Goal: Transaction & Acquisition: Purchase product/service

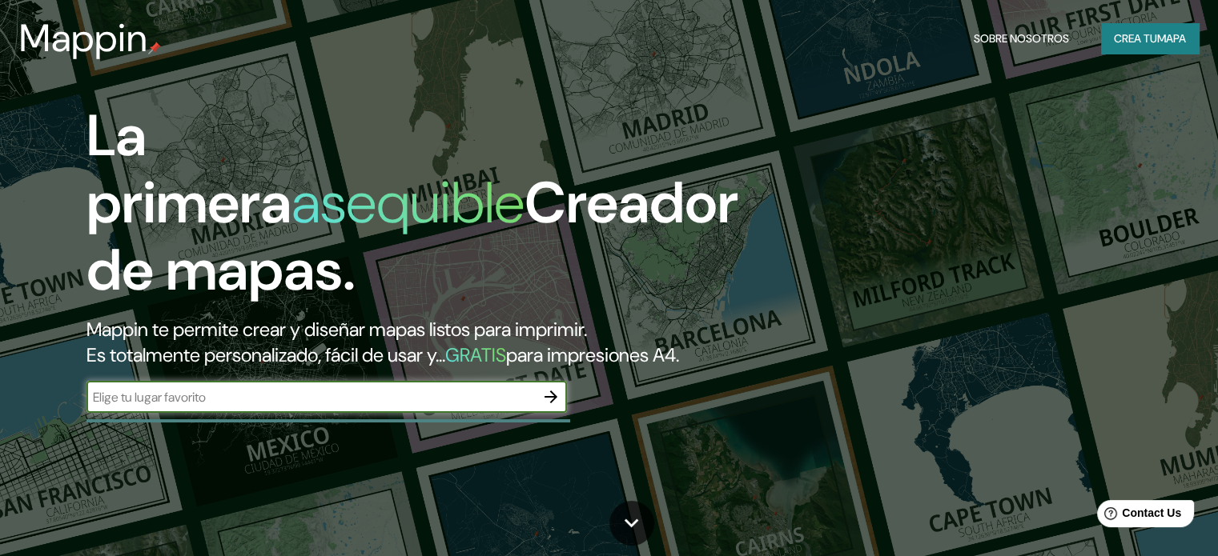
click at [357, 407] on input "text" at bounding box center [310, 397] width 448 height 18
type input "ICA"
click at [556, 407] on icon "button" at bounding box center [550, 396] width 19 height 19
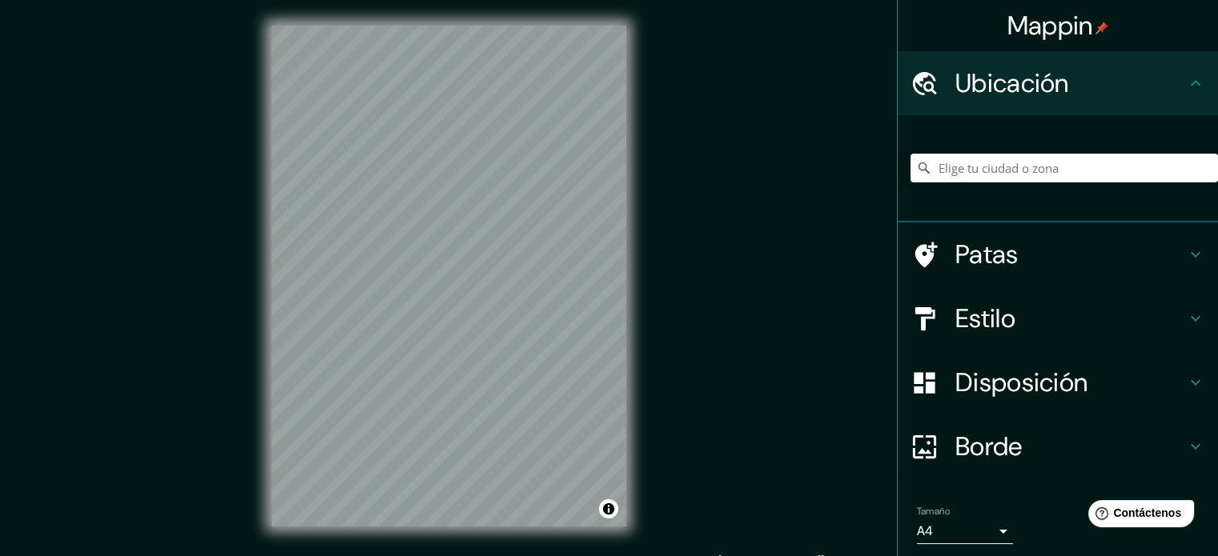
click at [1031, 166] on input "Elige tu ciudad o zona" at bounding box center [1063, 168] width 307 height 29
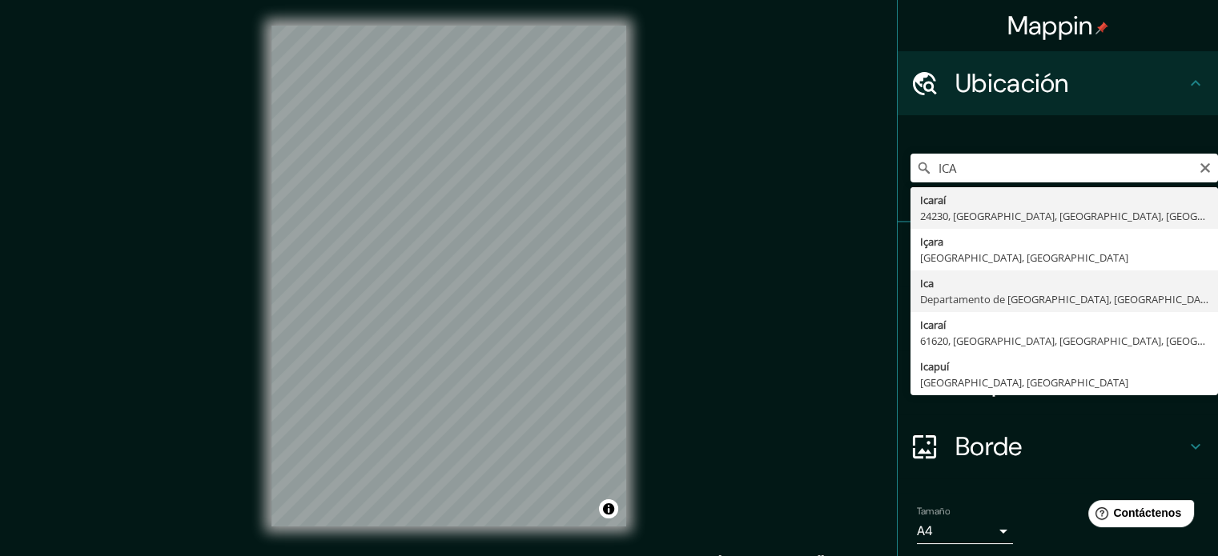
type input "Ica, Departamento de Ica, Perú"
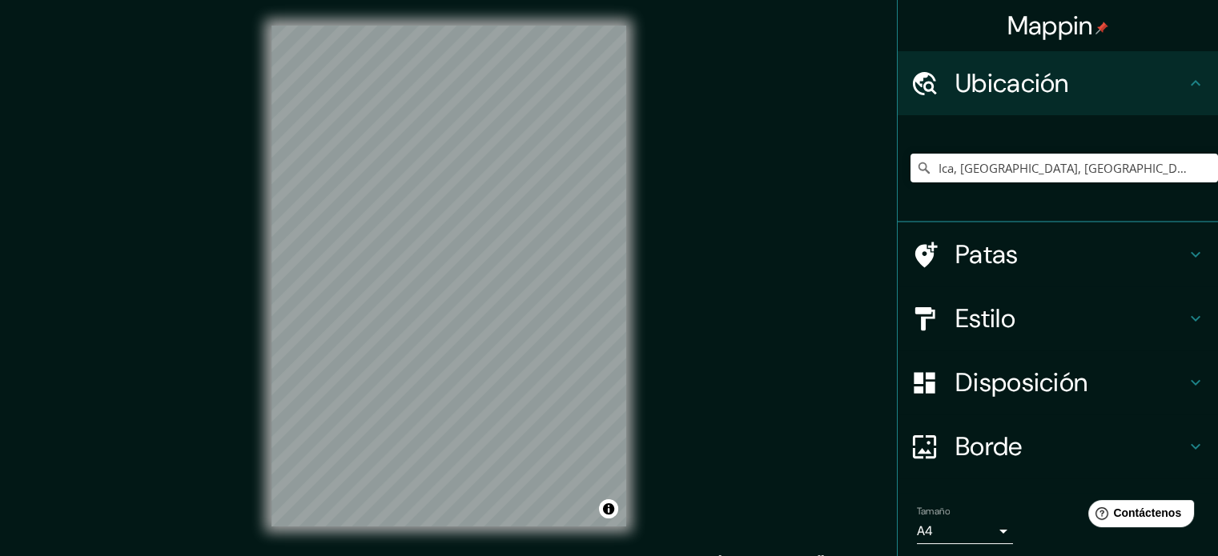
click at [1021, 380] on font "Disposición" at bounding box center [1021, 383] width 132 height 34
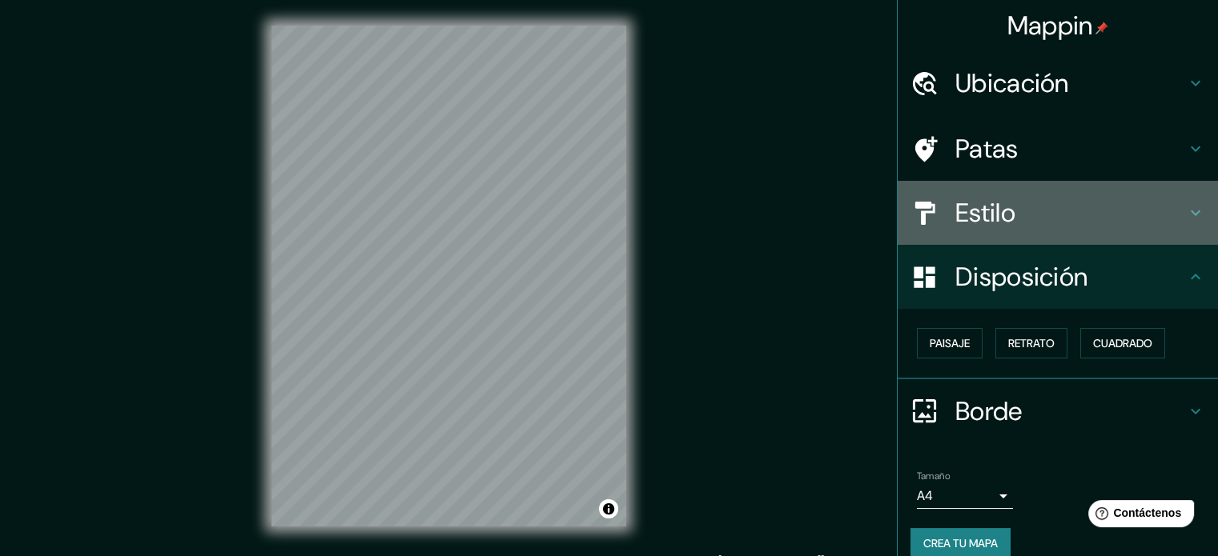
click at [998, 214] on font "Estilo" at bounding box center [985, 213] width 60 height 34
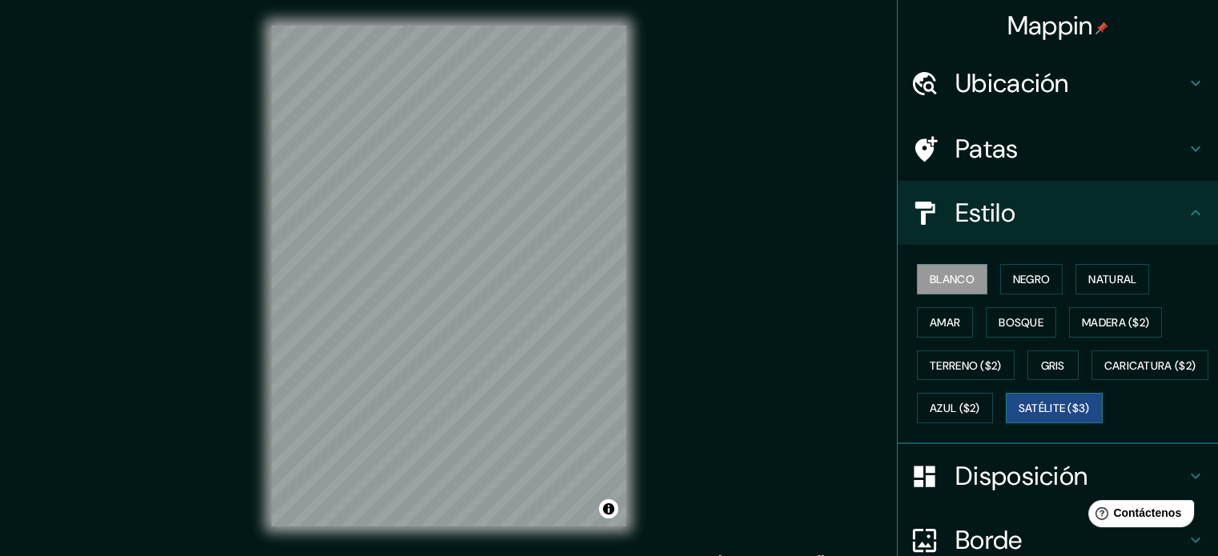
click at [1018, 416] on font "Satélite ($3)" at bounding box center [1053, 409] width 71 height 14
click at [721, 265] on div "Mappin Ubicación Ica, Departamento de Ica, Perú Patas Estilo Blanco Negro Natur…" at bounding box center [609, 289] width 1218 height 578
click at [1075, 272] on button "Natural" at bounding box center [1112, 279] width 74 height 30
click at [958, 272] on font "Blanco" at bounding box center [951, 279] width 45 height 14
click at [1015, 282] on font "Negro" at bounding box center [1032, 279] width 38 height 14
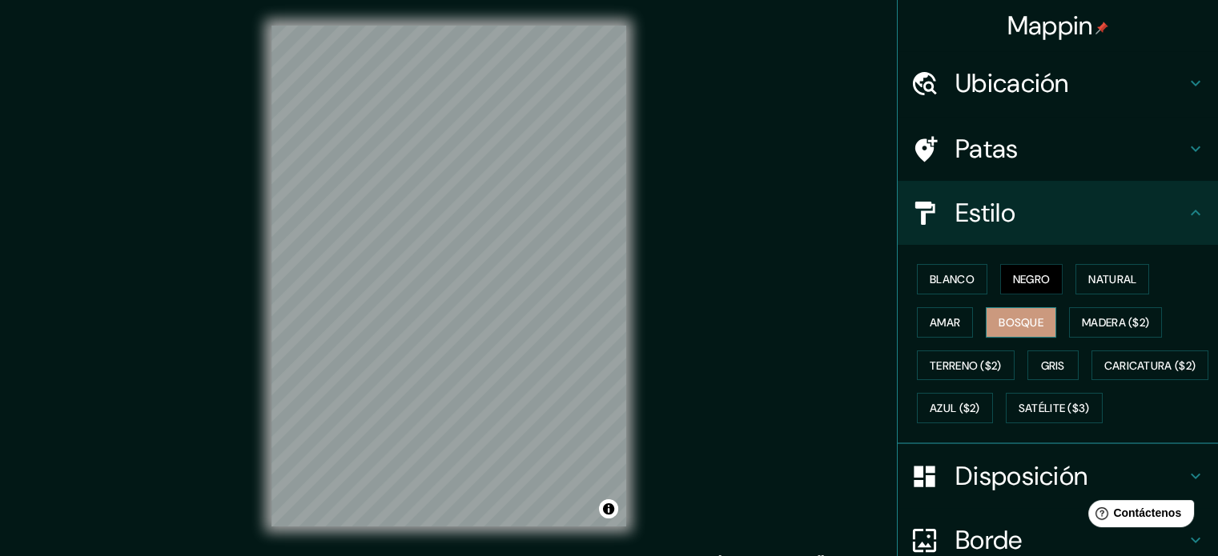
click at [1030, 315] on font "Bosque" at bounding box center [1020, 322] width 45 height 14
click at [1077, 282] on button "Natural" at bounding box center [1112, 279] width 74 height 30
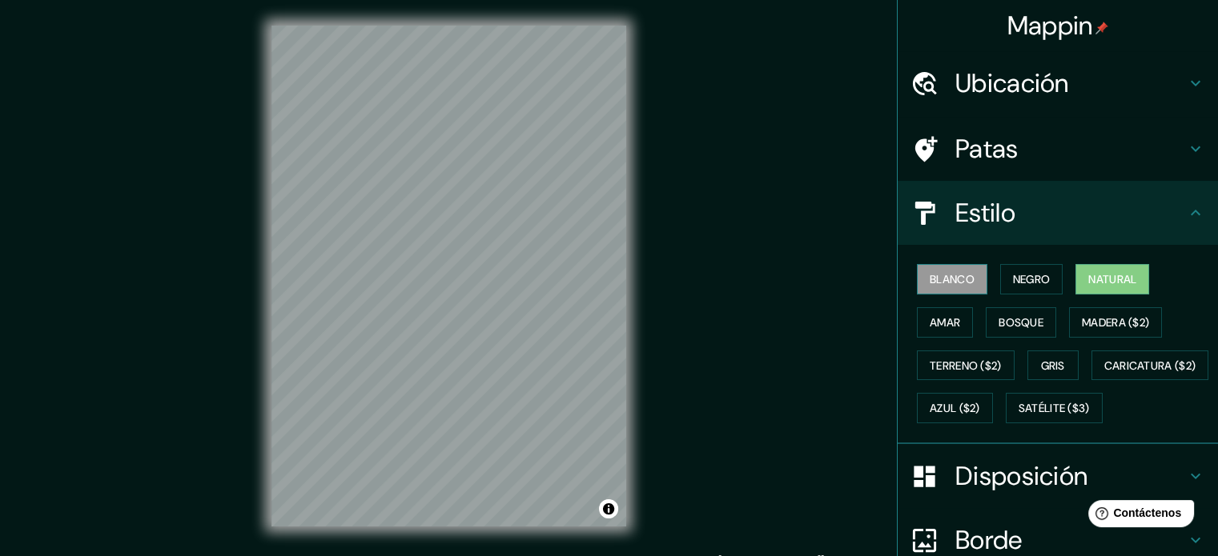
click at [943, 283] on font "Blanco" at bounding box center [951, 279] width 45 height 14
click at [1076, 276] on button "Natural" at bounding box center [1112, 279] width 74 height 30
click at [1186, 217] on icon at bounding box center [1195, 212] width 19 height 19
click at [1186, 211] on icon at bounding box center [1195, 212] width 19 height 19
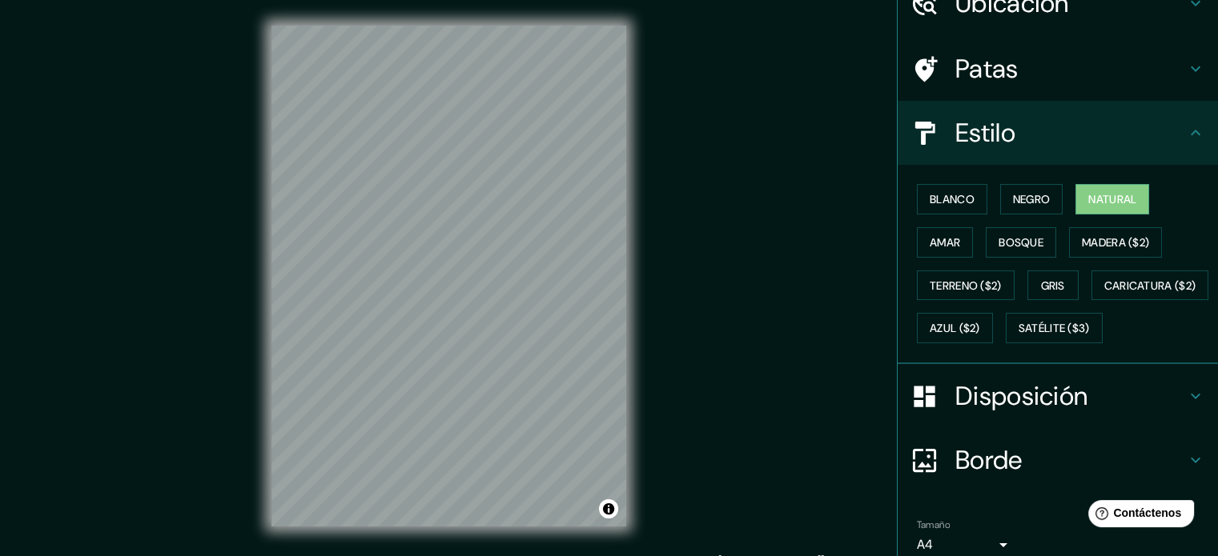
click at [1012, 413] on font "Disposición" at bounding box center [1021, 396] width 132 height 34
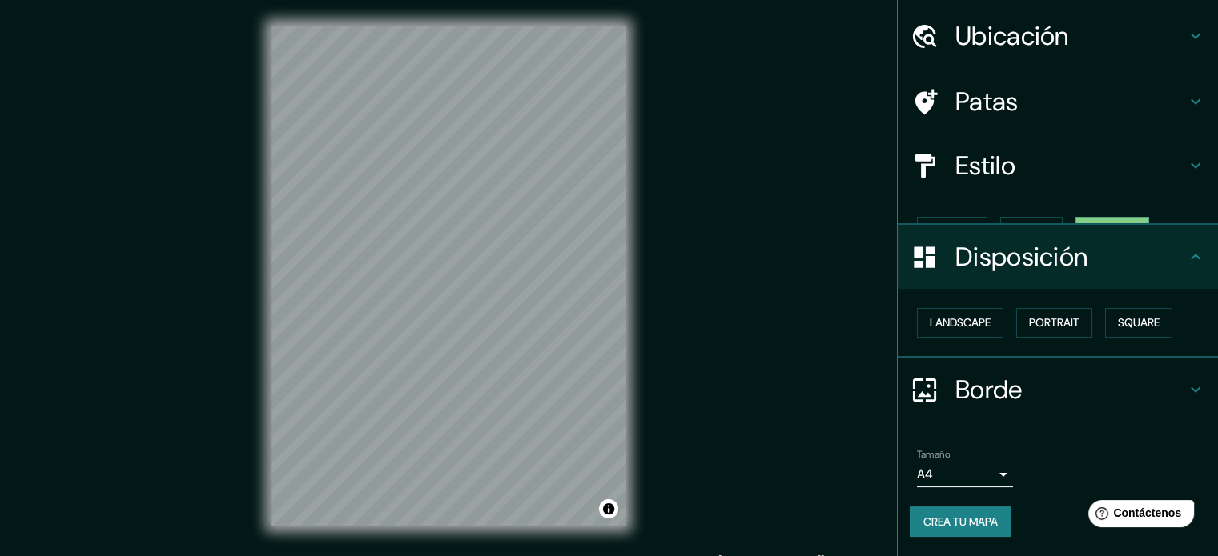
scroll to position [19, 0]
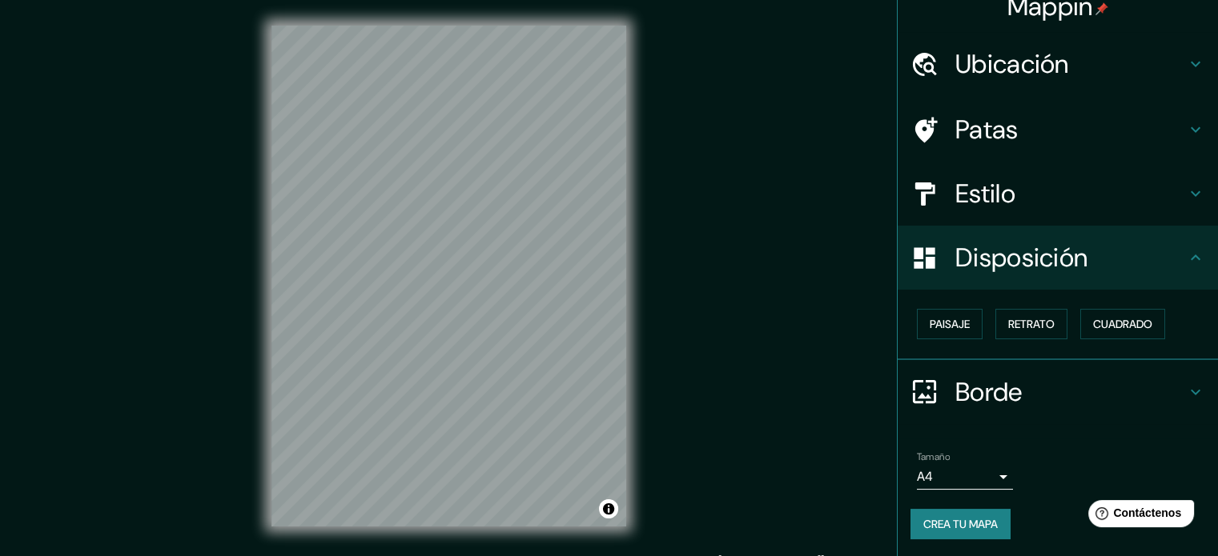
click at [948, 471] on body "Mappin Ubicación Ica, Departamento de Ica, Perú Patas Estilo Disposición Paisaj…" at bounding box center [609, 278] width 1218 height 556
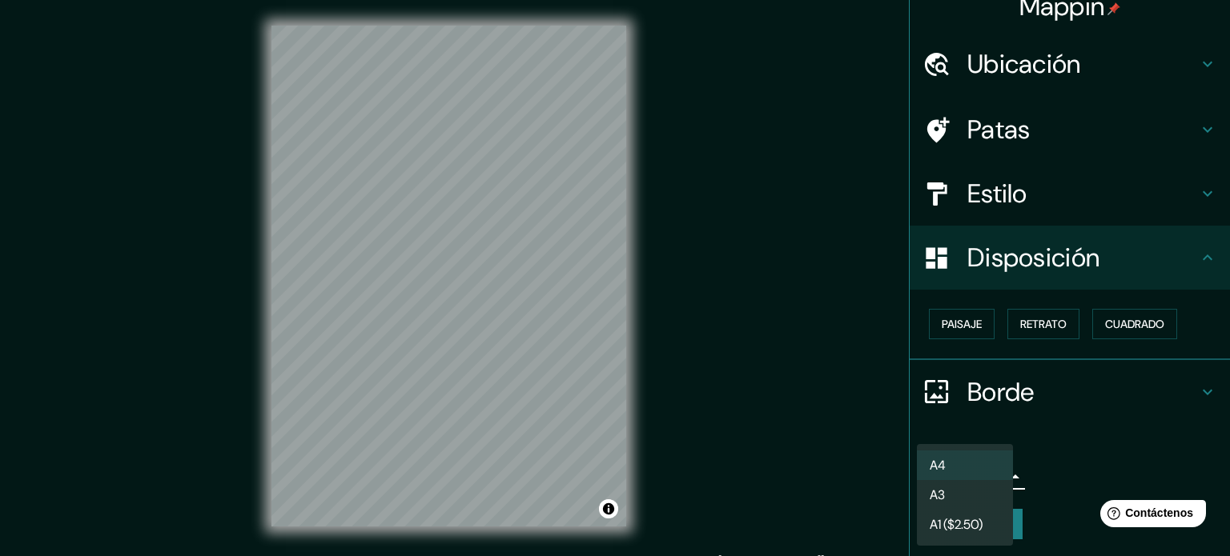
click at [952, 494] on li "A3" at bounding box center [965, 495] width 96 height 30
type input "a4"
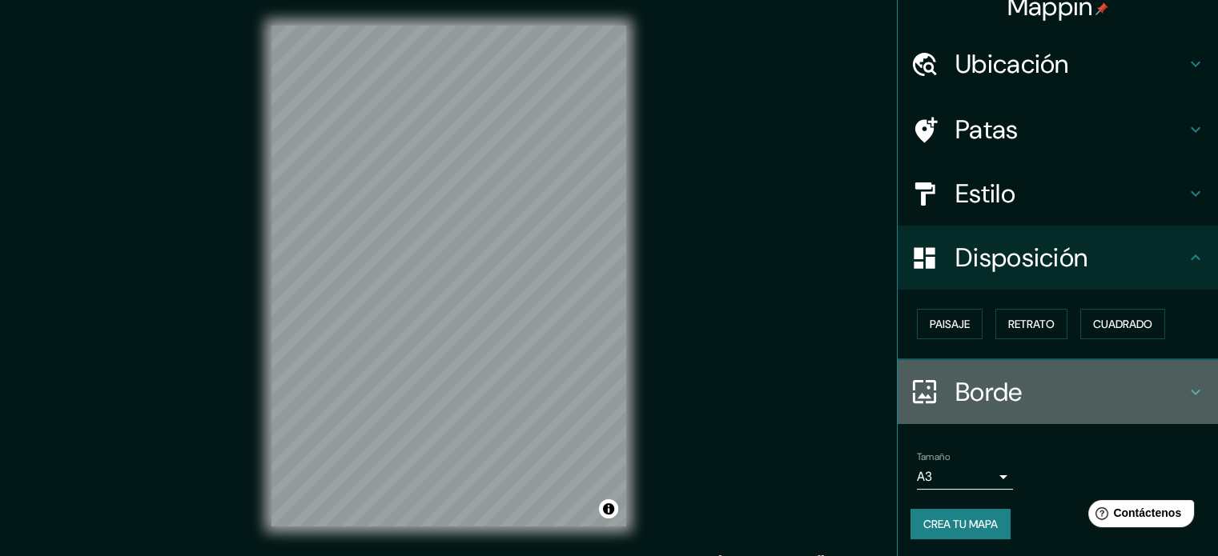
click at [1063, 400] on h4 "Borde" at bounding box center [1070, 392] width 231 height 32
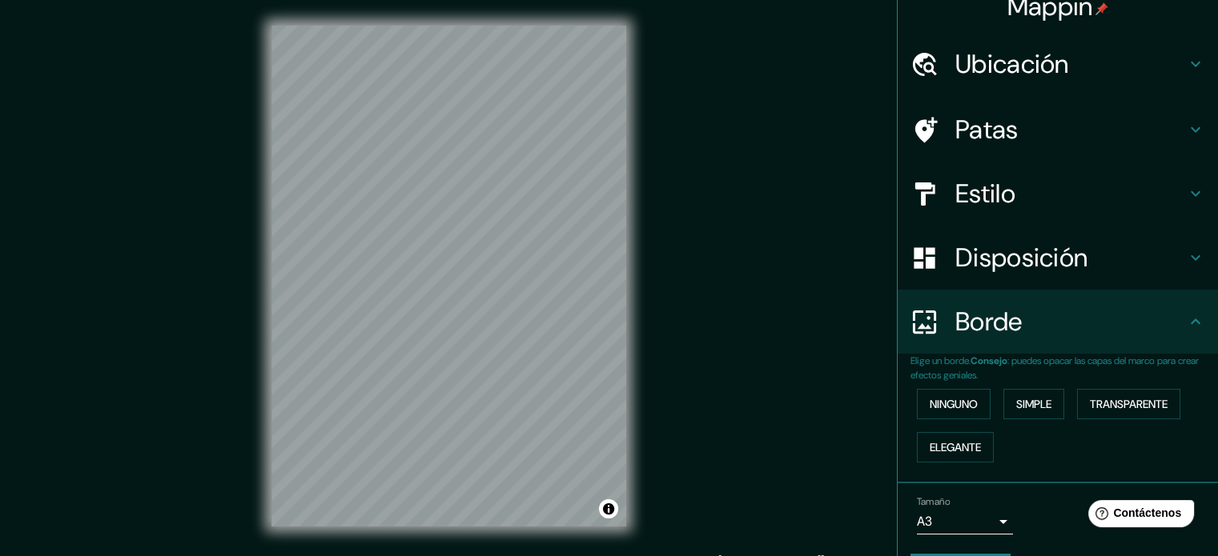
click at [1045, 335] on h4 "Borde" at bounding box center [1070, 322] width 231 height 32
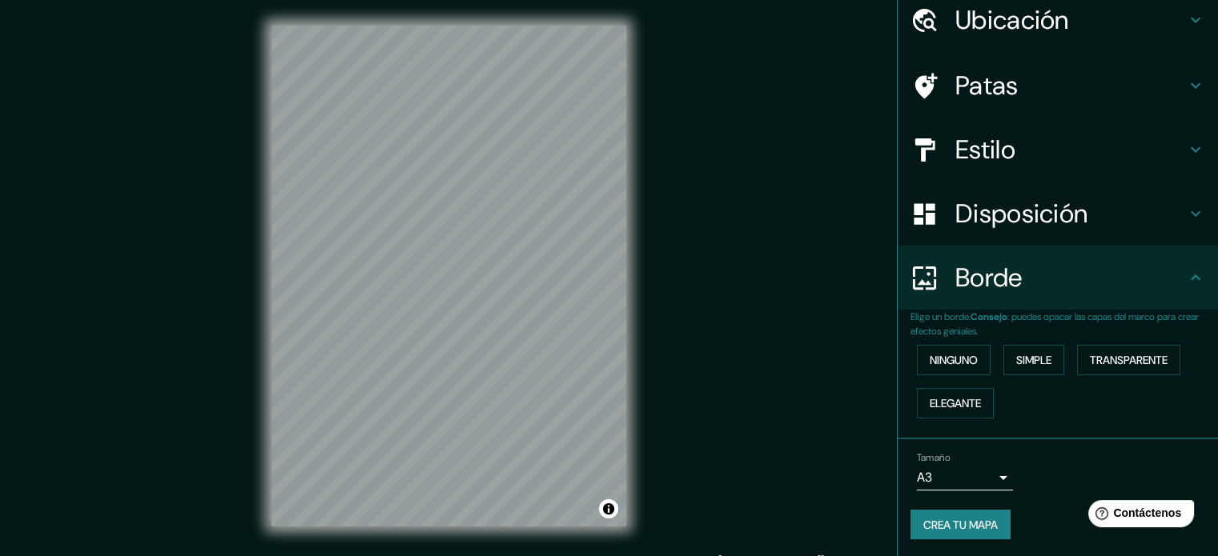
scroll to position [64, 0]
click at [977, 514] on font "Crea tu mapa" at bounding box center [960, 524] width 74 height 21
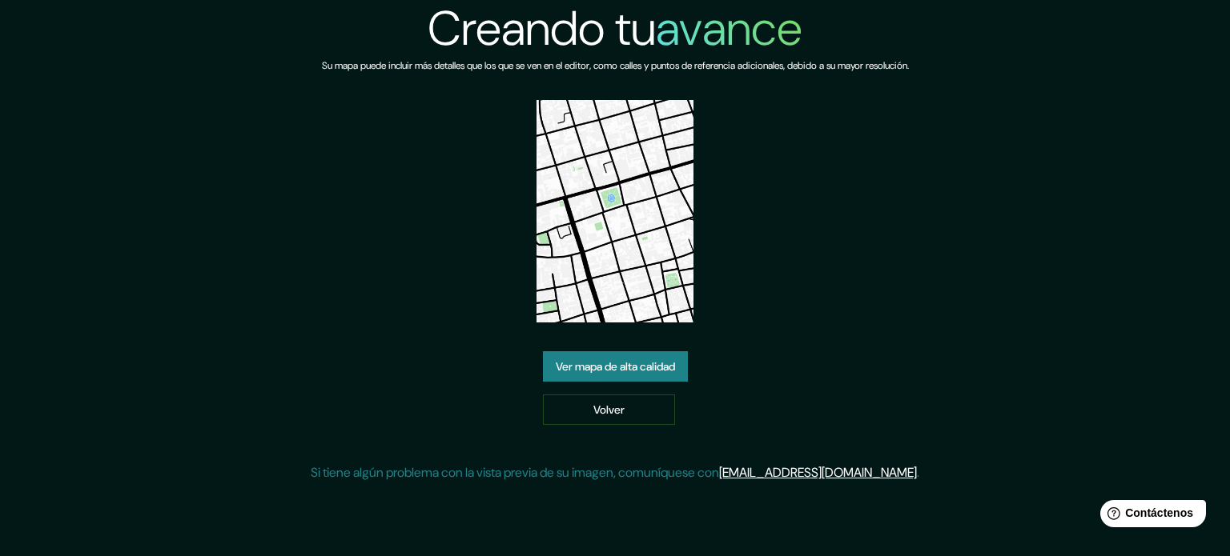
click at [664, 367] on font "Ver mapa de alta calidad" at bounding box center [615, 366] width 119 height 14
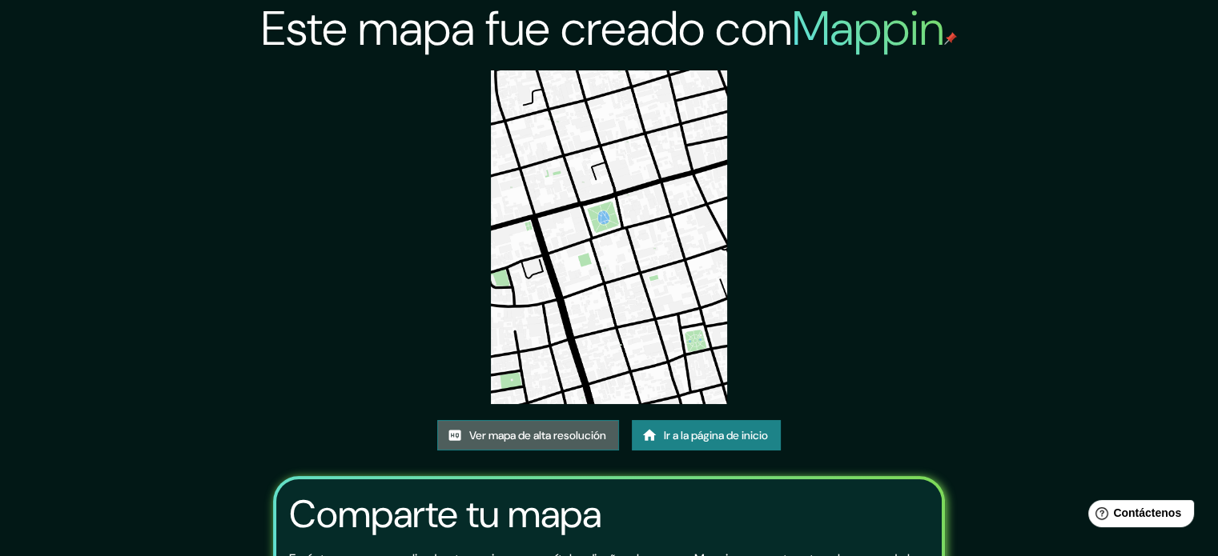
click at [557, 435] on font "Ver mapa de alta resolución" at bounding box center [537, 435] width 137 height 14
